Goal: Task Accomplishment & Management: Use online tool/utility

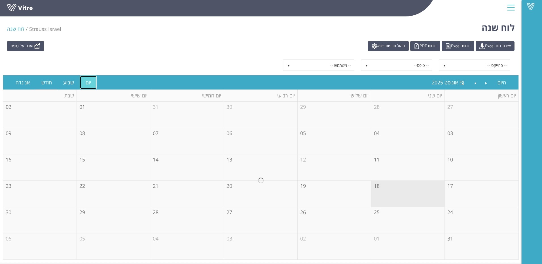
click at [87, 81] on link "יום" at bounding box center [88, 82] width 17 height 13
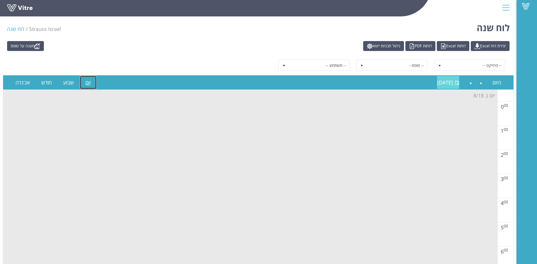
click at [451, 82] on span "יום שני 18 אוגוסט 2025" at bounding box center [445, 82] width 16 height 7
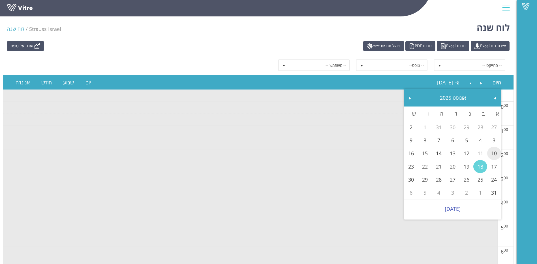
click at [492, 152] on link "10" at bounding box center [495, 153] width 14 height 13
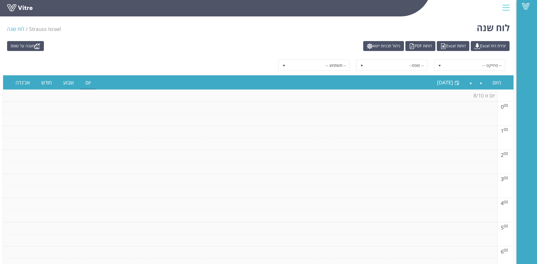
click at [400, 122] on td at bounding box center [250, 120] width 495 height 12
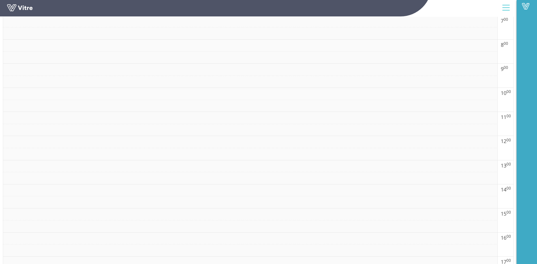
click at [400, 122] on td at bounding box center [250, 118] width 495 height 12
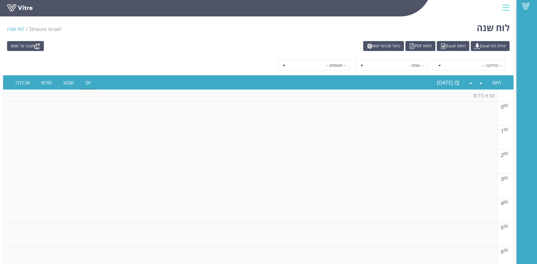
click at [415, 105] on td at bounding box center [250, 108] width 495 height 12
click at [92, 84] on link "יום" at bounding box center [88, 82] width 17 height 13
click at [444, 98] on th "יום א 8/10" at bounding box center [250, 96] width 495 height 12
click at [437, 82] on span "יום ראשון 10 אוגוסט 2025" at bounding box center [445, 82] width 16 height 7
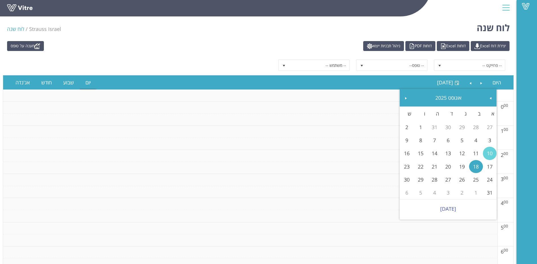
click at [494, 152] on link "10" at bounding box center [490, 153] width 14 height 13
click at [319, 142] on td at bounding box center [250, 144] width 495 height 12
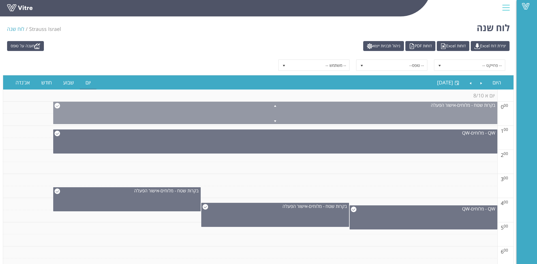
click at [57, 106] on span at bounding box center [276, 105] width 444 height 7
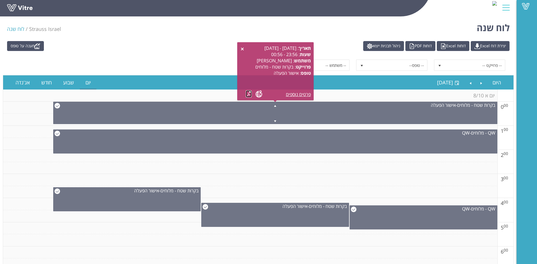
click at [250, 94] on link at bounding box center [249, 93] width 6 height 7
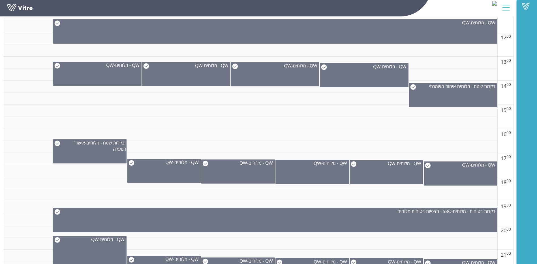
scroll to position [368, 0]
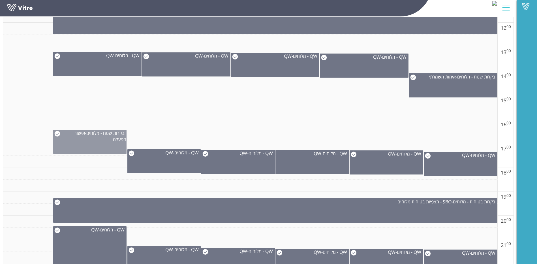
click at [57, 132] on img at bounding box center [57, 134] width 6 height 6
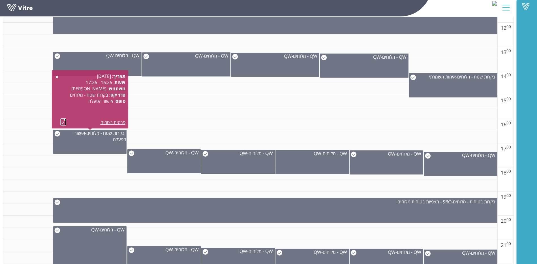
click at [65, 122] on link at bounding box center [63, 121] width 6 height 7
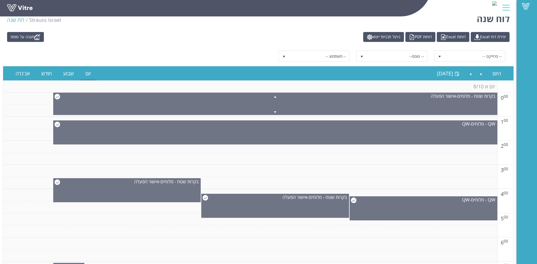
scroll to position [0, 0]
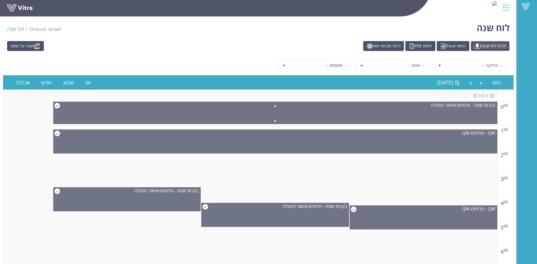
click at [486, 45] on link "יצירת דוח Excel" at bounding box center [490, 46] width 39 height 10
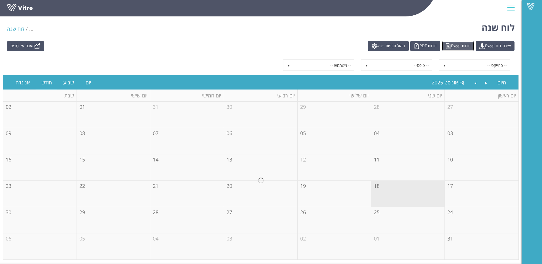
click at [467, 47] on link "דוחות Excel" at bounding box center [457, 46] width 33 height 10
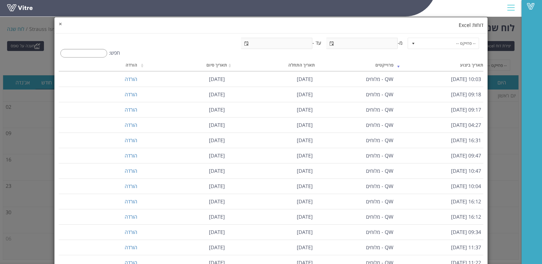
click at [62, 24] on span "×" at bounding box center [60, 24] width 3 height 8
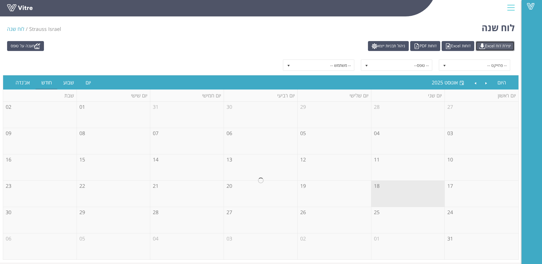
click at [495, 44] on link "יצירת דוח Excel" at bounding box center [494, 46] width 39 height 10
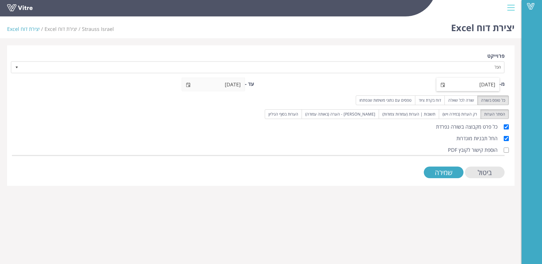
click at [441, 84] on span "select" at bounding box center [442, 85] width 5 height 5
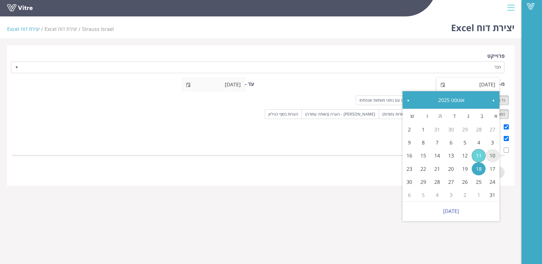
click at [490, 153] on link "10" at bounding box center [492, 155] width 14 height 13
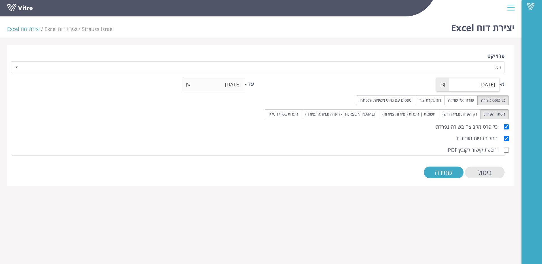
click at [444, 83] on span "select" at bounding box center [442, 85] width 5 height 5
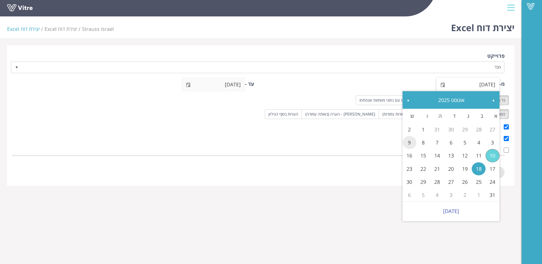
click at [410, 144] on link "9" at bounding box center [409, 142] width 14 height 13
type input "09/08/2025"
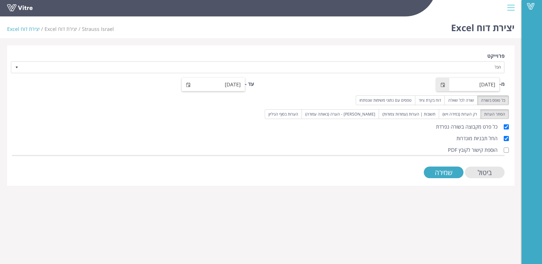
click at [190, 85] on span "select" at bounding box center [188, 85] width 5 height 5
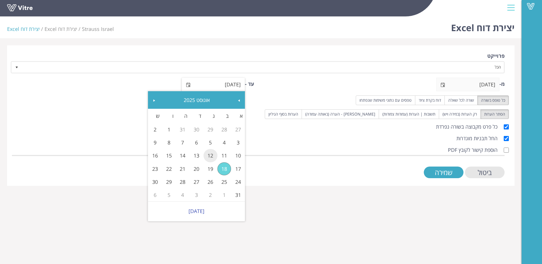
click at [208, 156] on link "12" at bounding box center [210, 155] width 14 height 13
type input "12/08/2025"
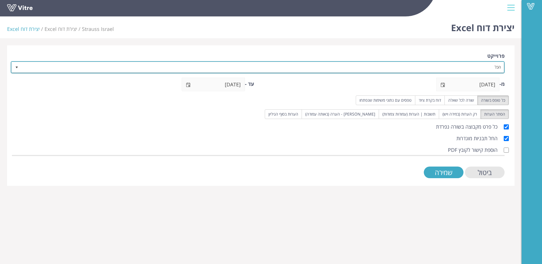
click at [16, 69] on span "select" at bounding box center [16, 67] width 5 height 5
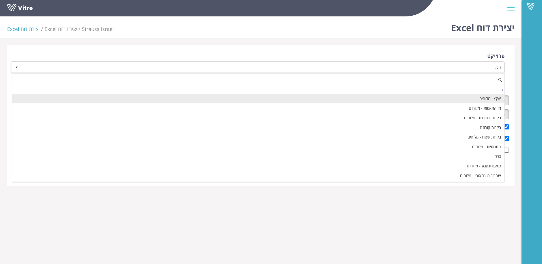
click at [410, 97] on li "QW - מלוחים" at bounding box center [258, 99] width 492 height 10
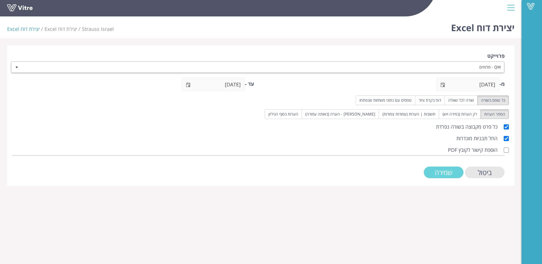
click at [439, 170] on input "שמירה" at bounding box center [444, 173] width 40 height 12
